Goal: Transaction & Acquisition: Purchase product/service

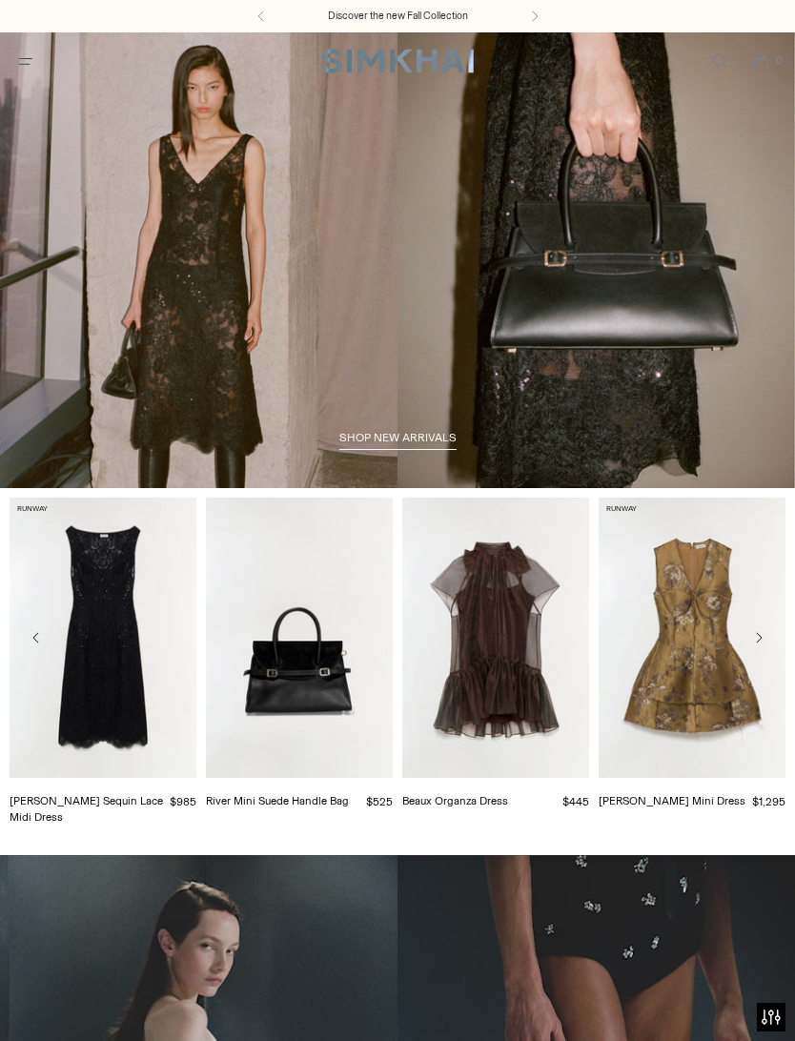
click at [32, 60] on icon "Open menu modal" at bounding box center [25, 60] width 20 height 15
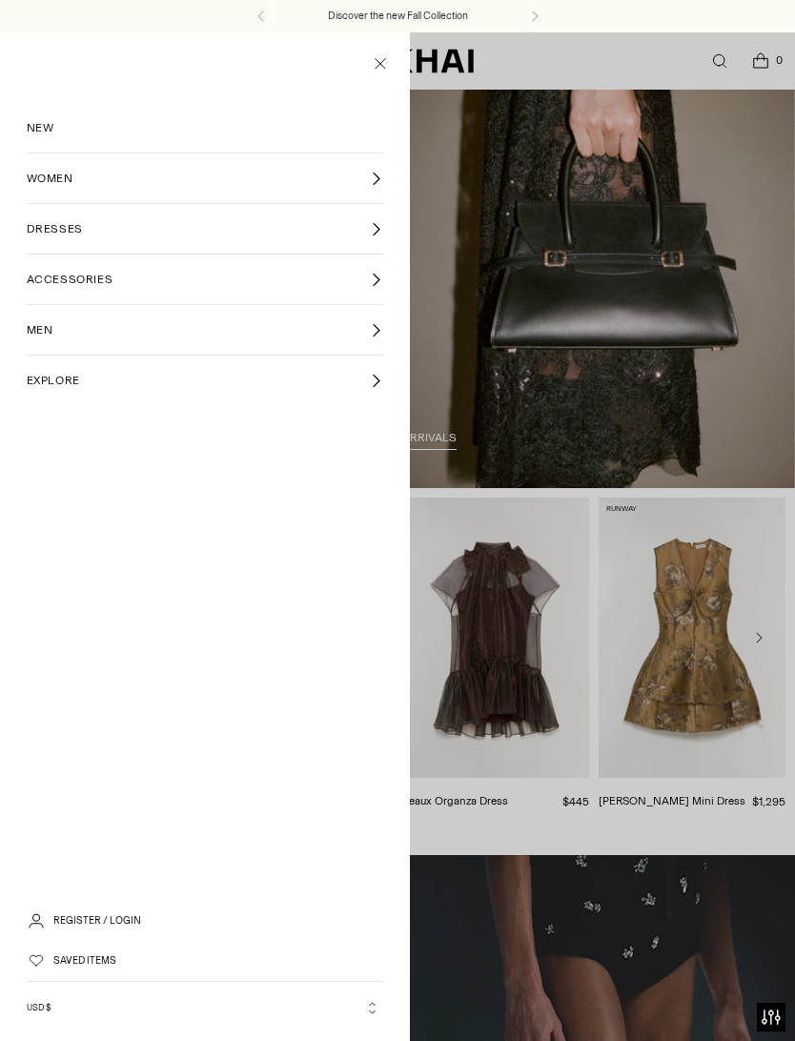
click at [103, 184] on link "WOMEN" at bounding box center [206, 179] width 358 height 50
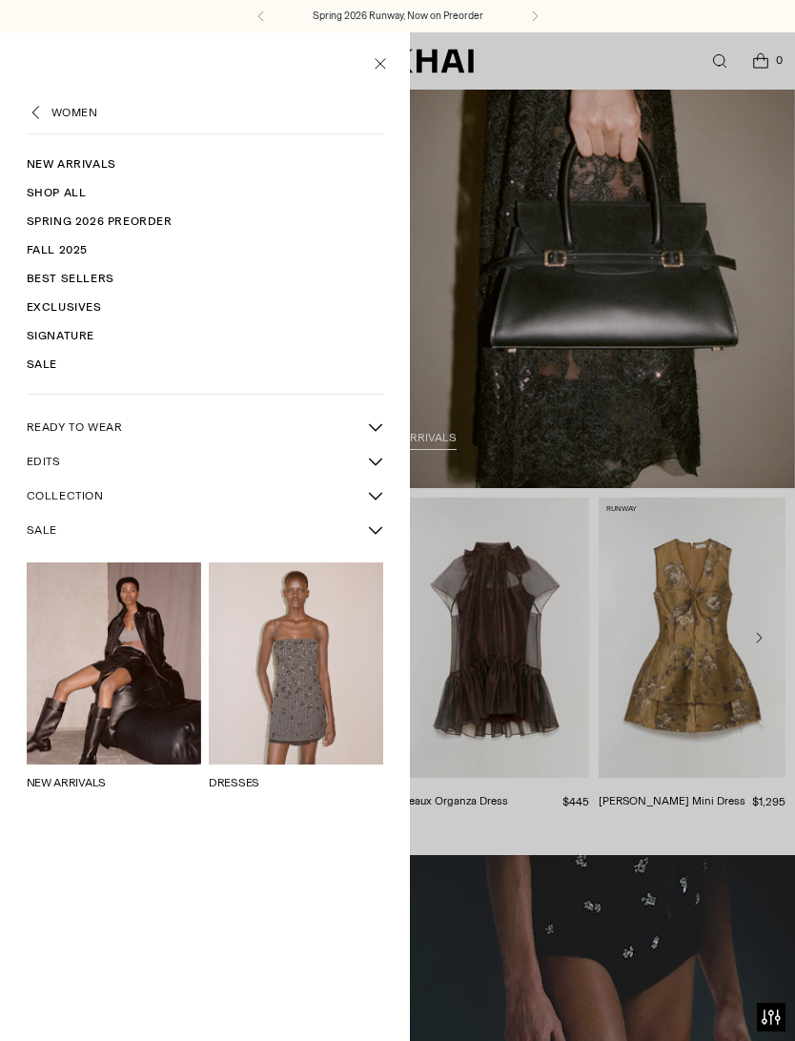
click at [38, 114] on icon "Back" at bounding box center [36, 112] width 19 height 19
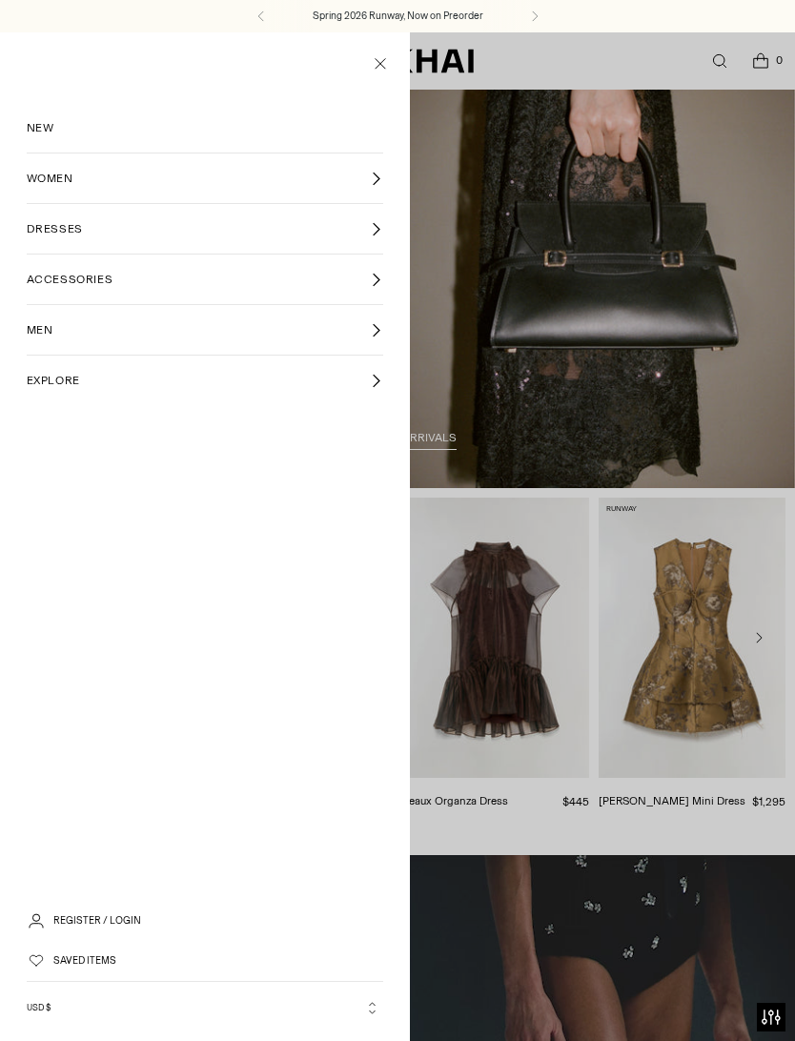
click at [84, 225] on link "DRESSES" at bounding box center [206, 229] width 358 height 50
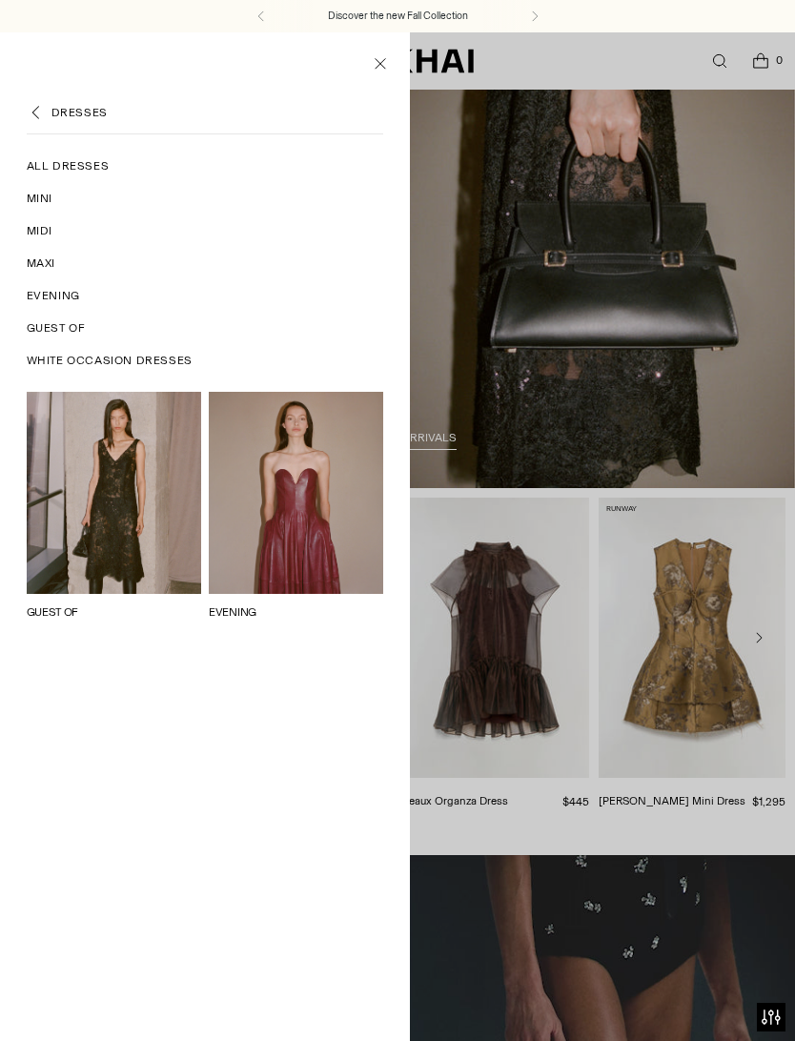
click at [57, 201] on link "Mini" at bounding box center [206, 198] width 358 height 32
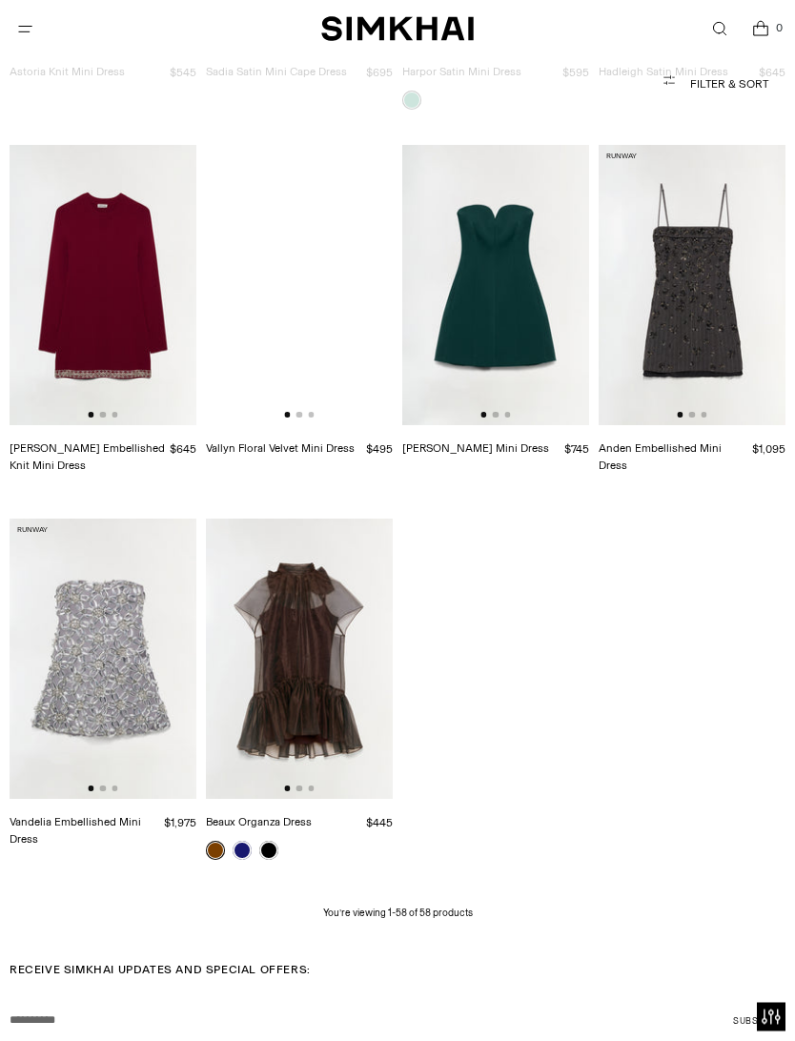
scroll to position [5025, 0]
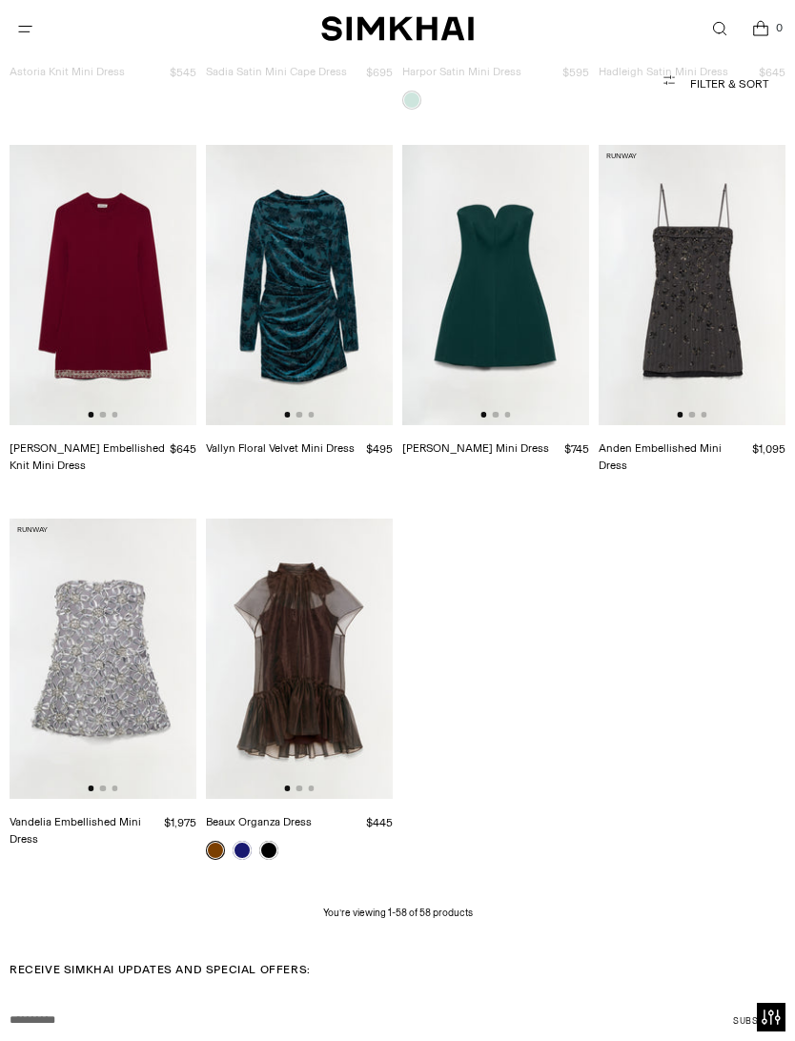
click at [314, 650] on img at bounding box center [299, 659] width 187 height 280
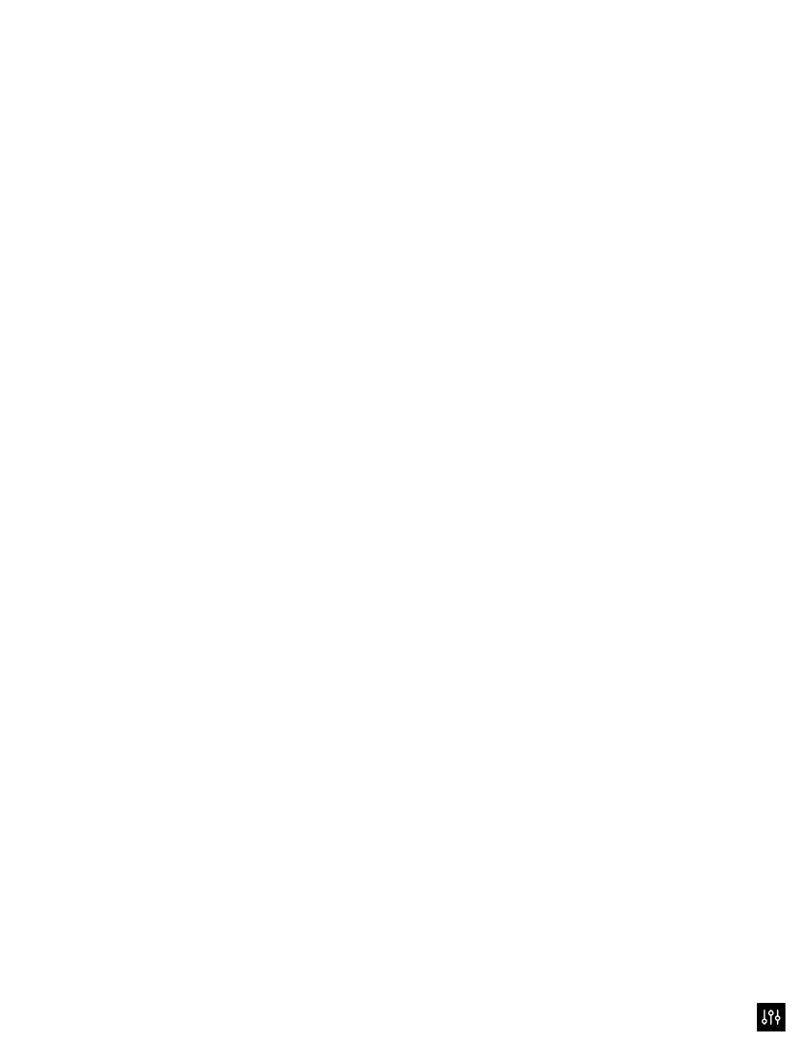
scroll to position [5091, 0]
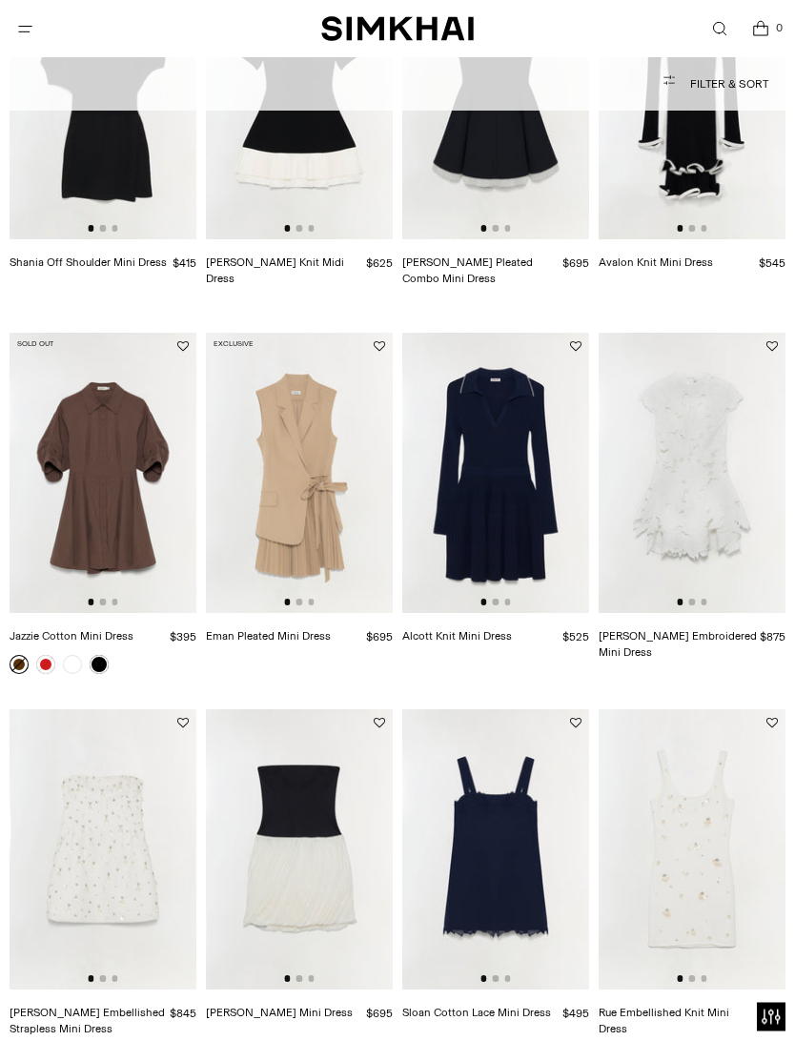
click at [27, 37] on span "Open menu modal" at bounding box center [25, 29] width 20 height 20
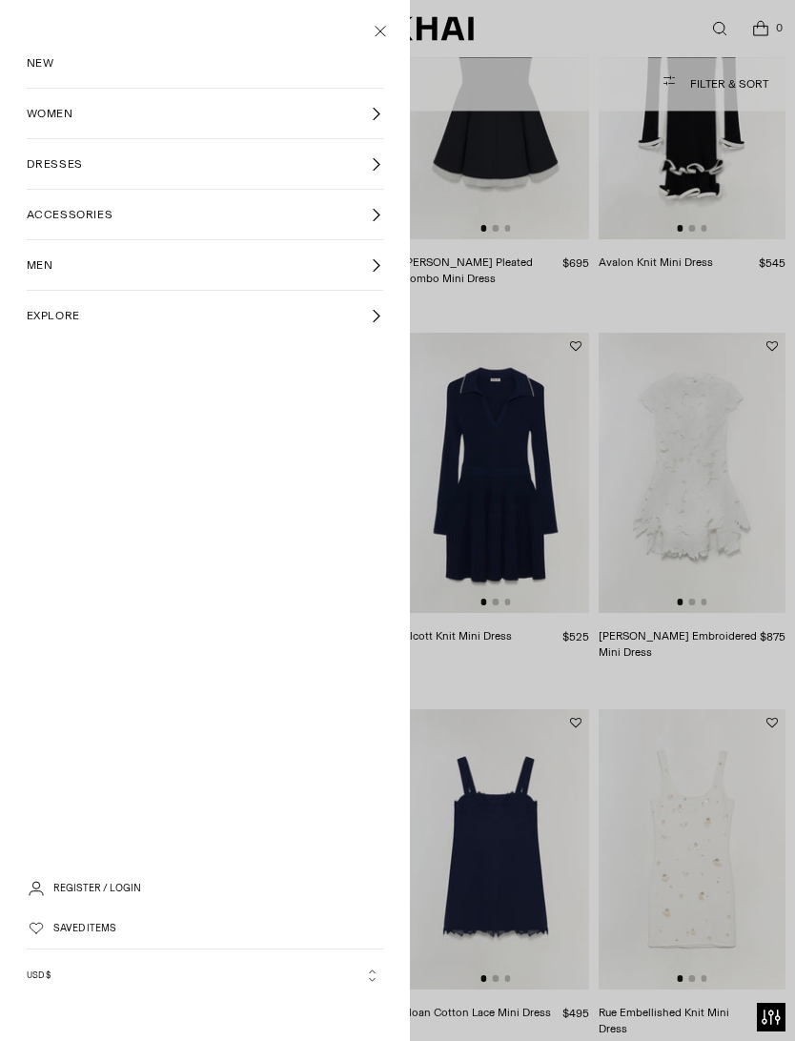
scroll to position [0, 0]
click at [95, 165] on link "DRESSES" at bounding box center [206, 164] width 358 height 50
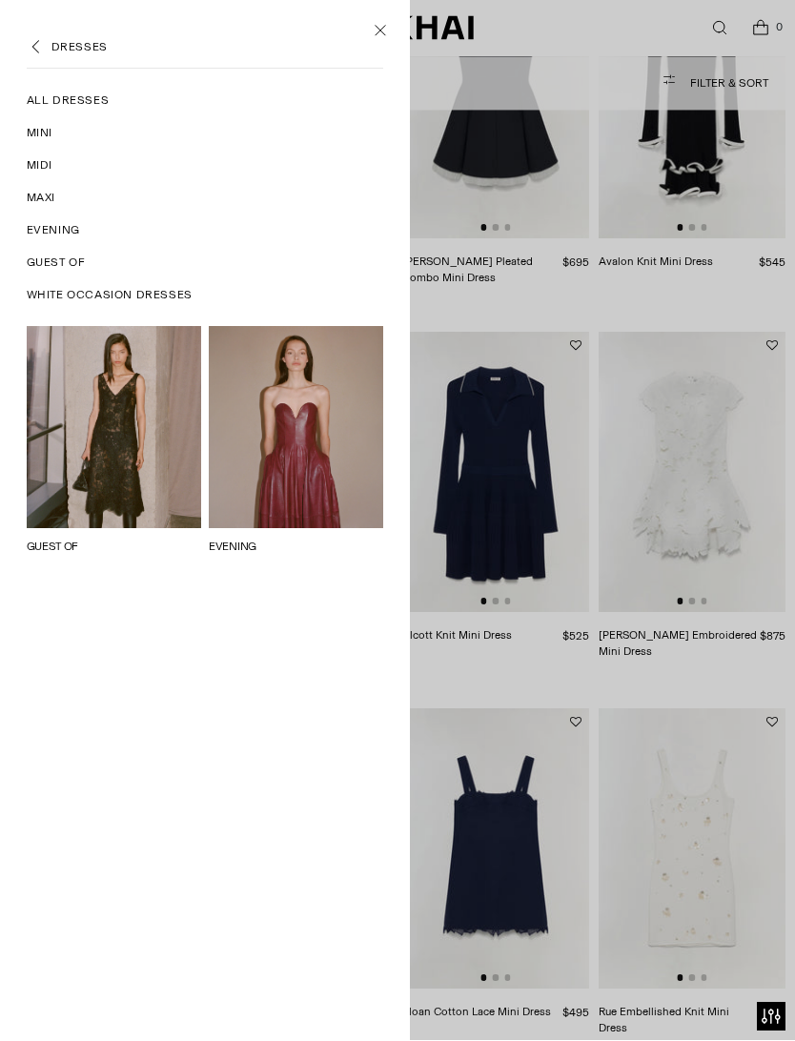
click at [59, 166] on link "Midi" at bounding box center [206, 166] width 358 height 32
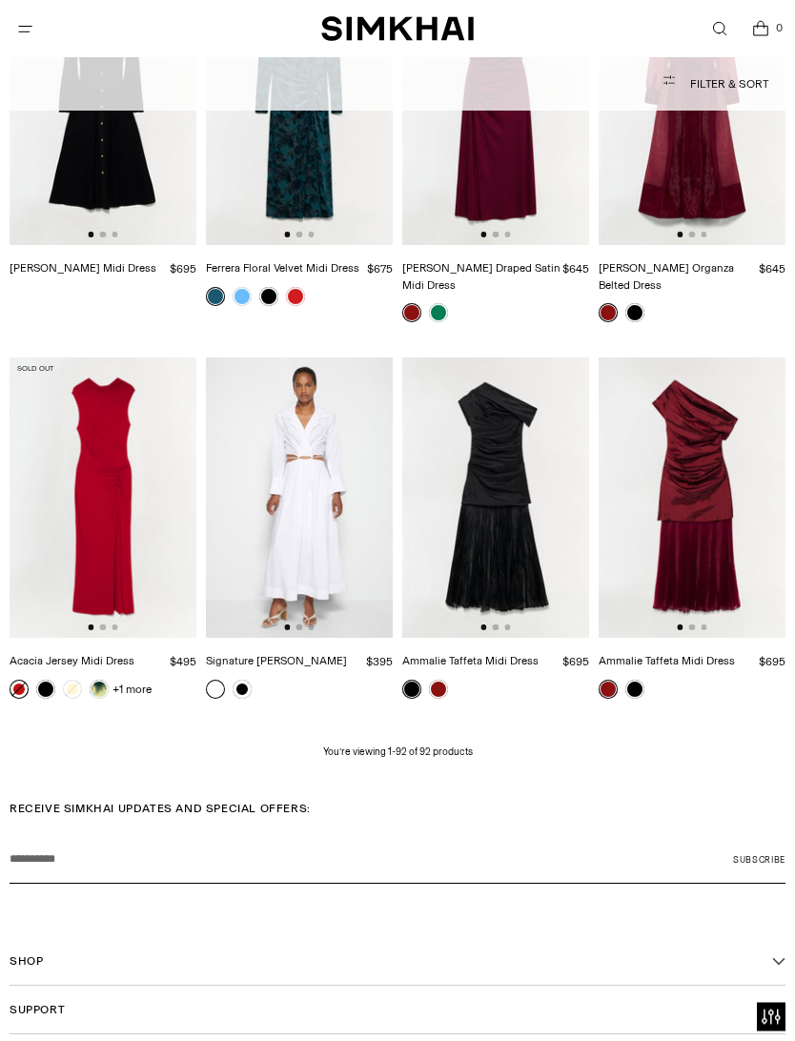
scroll to position [8359, 0]
